Goal: Register for event/course

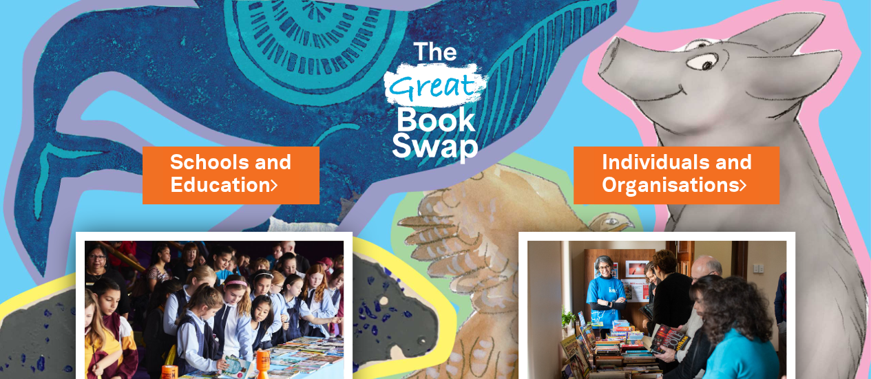
click at [257, 187] on link "Schools and Education" at bounding box center [231, 174] width 122 height 51
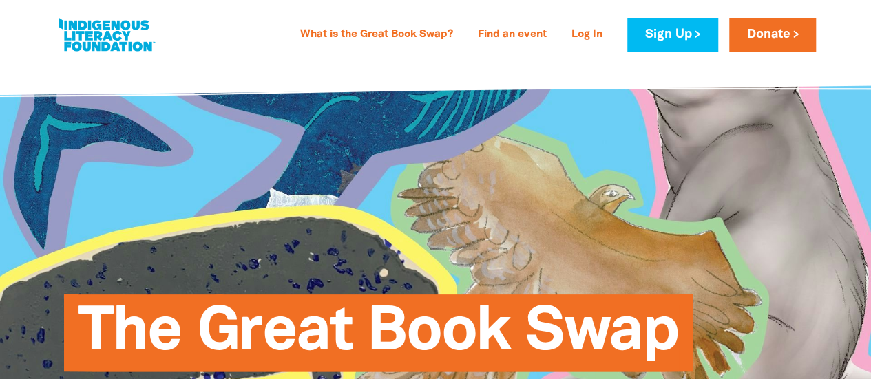
type input "Nike"
type input "Paterson"
type input "[EMAIL_ADDRESS][DOMAIN_NAME]"
type input "[PERSON_NAME][GEOGRAPHIC_DATA]"
select select "primary-school"
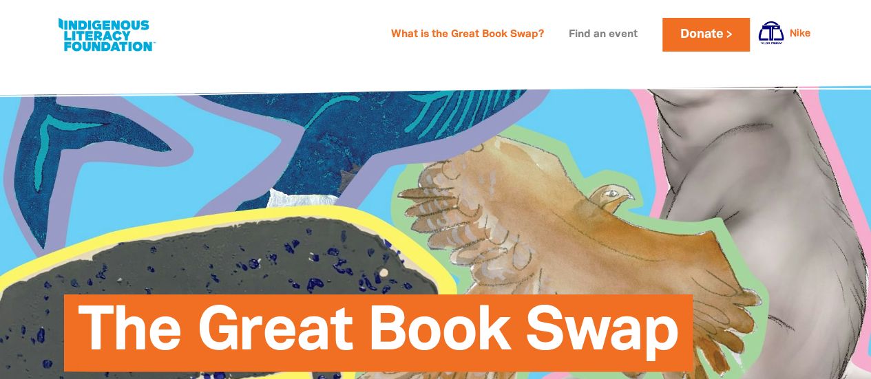
click at [608, 36] on link "Find an event" at bounding box center [602, 35] width 85 height 22
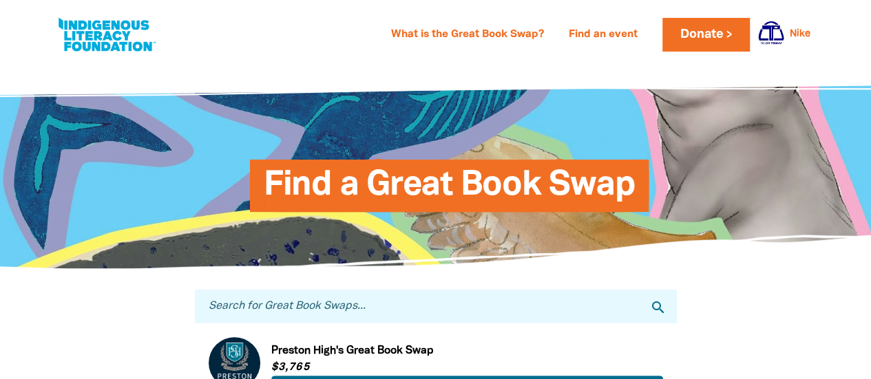
click at [359, 312] on input "Search for Great Book Swaps..." at bounding box center [436, 307] width 482 height 34
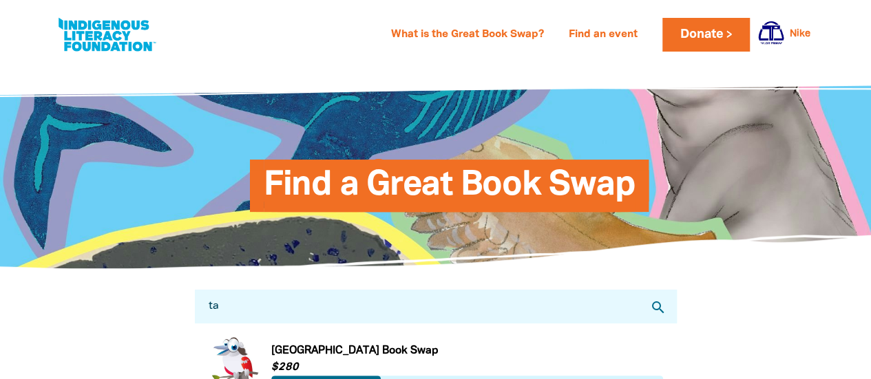
type input "[PERSON_NAME]"
